Goal: Information Seeking & Learning: Understand process/instructions

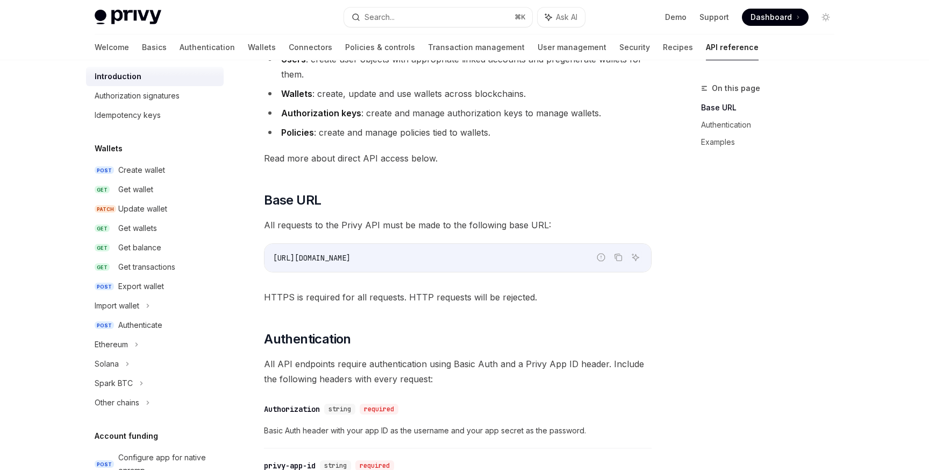
scroll to position [24, 0]
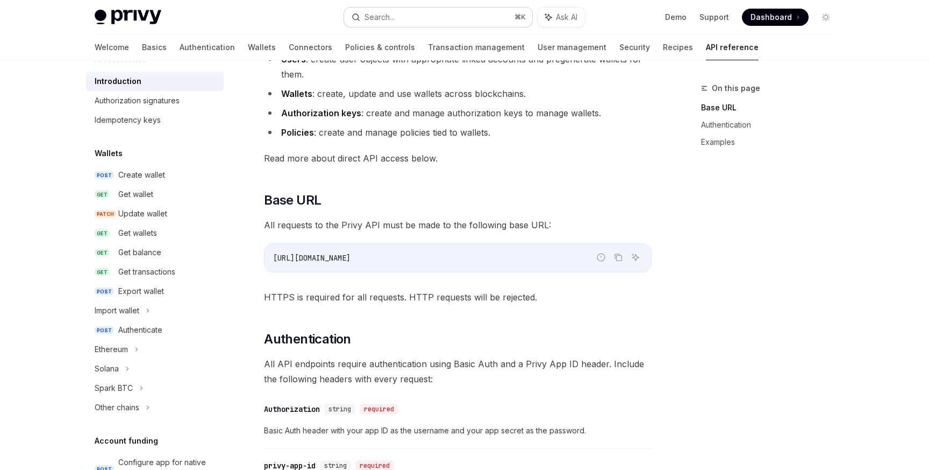
click at [442, 17] on button "Search... ⌘ K" at bounding box center [438, 17] width 188 height 19
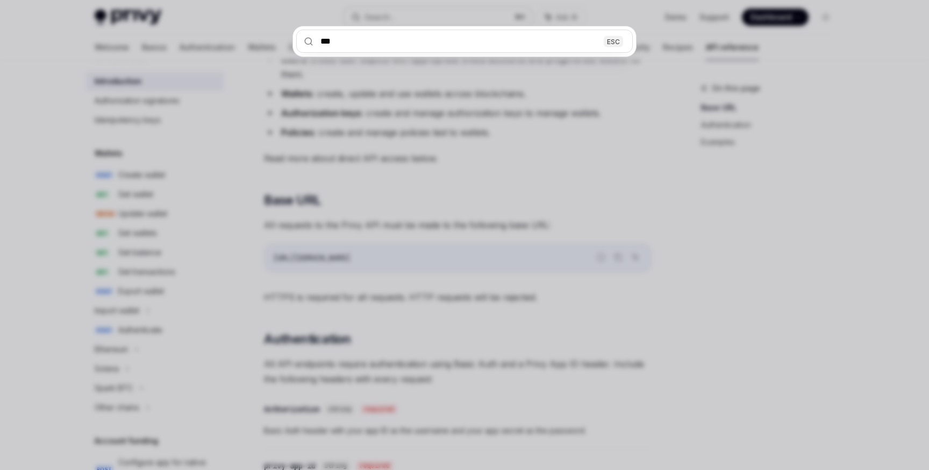
type input "****"
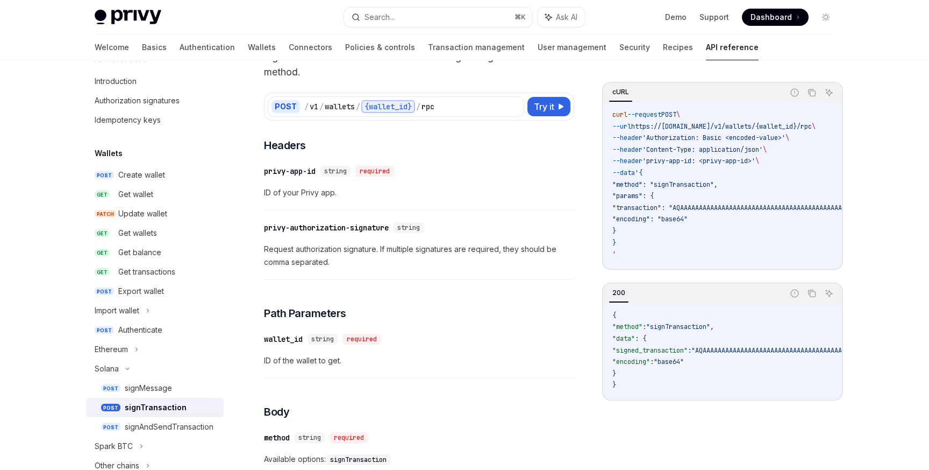
scroll to position [75, 0]
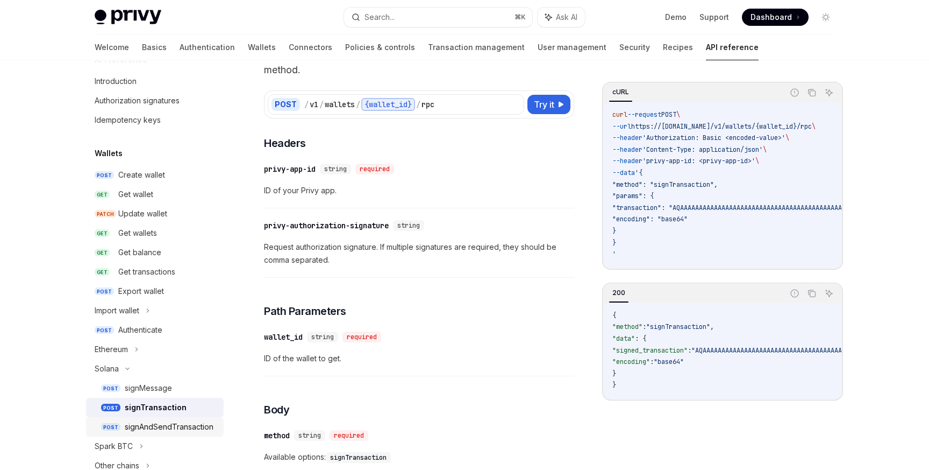
click at [184, 429] on div "signAndSendTransaction" at bounding box center [169, 426] width 89 height 13
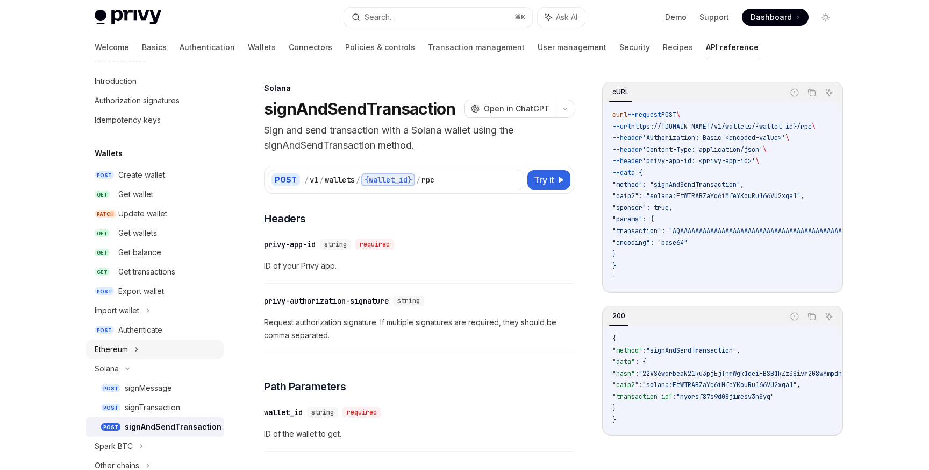
click at [137, 352] on icon at bounding box center [136, 349] width 4 height 13
type textarea "*"
